Goal: Find specific page/section: Find specific page/section

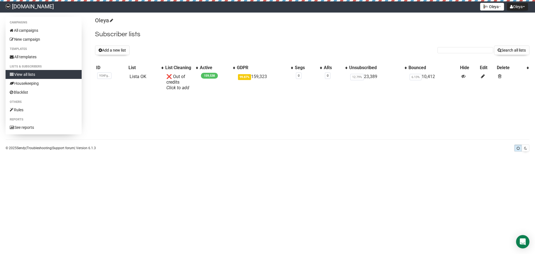
click at [469, 47] on form "Search all lists" at bounding box center [484, 49] width 92 height 9
click at [470, 48] on input "text" at bounding box center [466, 50] width 56 height 6
paste input "[PERSON_NAME] <[EMAIL_ADDRESS][DOMAIN_NAME]>"
type input "[PERSON_NAME] <[EMAIL_ADDRESS][DOMAIN_NAME]>"
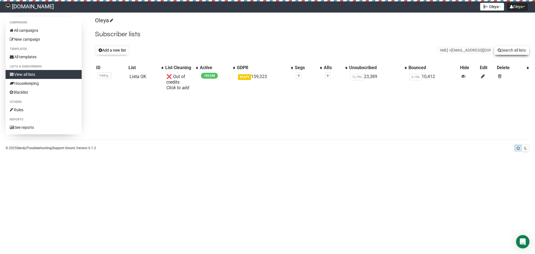
click at [502, 50] on button "Search all lists" at bounding box center [511, 49] width 35 height 9
drag, startPoint x: 462, startPoint y: 49, endPoint x: 260, endPoint y: 46, distance: 201.8
click at [294, 49] on div "Add a new list [PERSON_NAME] <[EMAIL_ADDRESS][DOMAIN_NAME]> Search all lists" at bounding box center [312, 49] width 435 height 9
drag, startPoint x: 447, startPoint y: 49, endPoint x: 533, endPoint y: 42, distance: 87.0
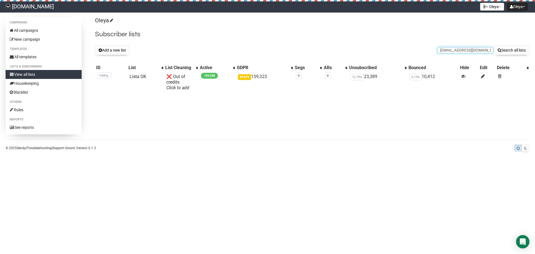
click at [535, 42] on div "Campaigns All campaigns New campaign Templates All templates Lists & subscriber…" at bounding box center [267, 85] width 535 height 137
click at [490, 51] on input "[EMAIL_ADDRESS][DOMAIN_NAME]>" at bounding box center [466, 50] width 56 height 6
type input "[EMAIL_ADDRESS][DOMAIN_NAME]"
click at [498, 50] on icon "submit" at bounding box center [500, 50] width 4 height 4
